Goal: Navigation & Orientation: Find specific page/section

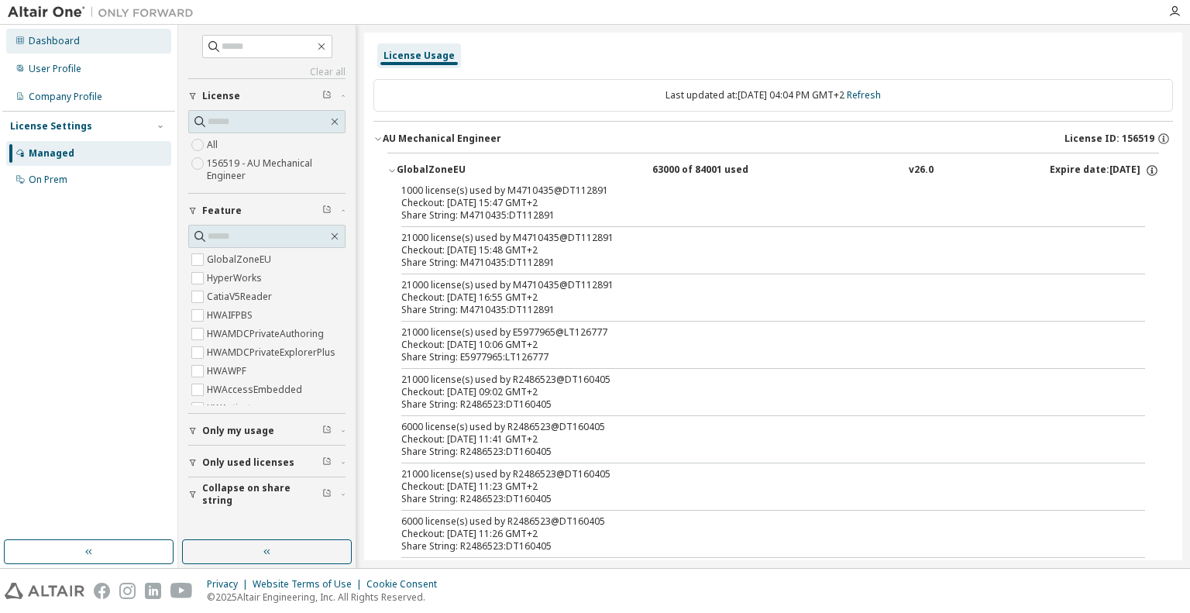
click at [67, 43] on div "Dashboard" at bounding box center [54, 41] width 51 height 12
